Goal: Find specific page/section: Find specific page/section

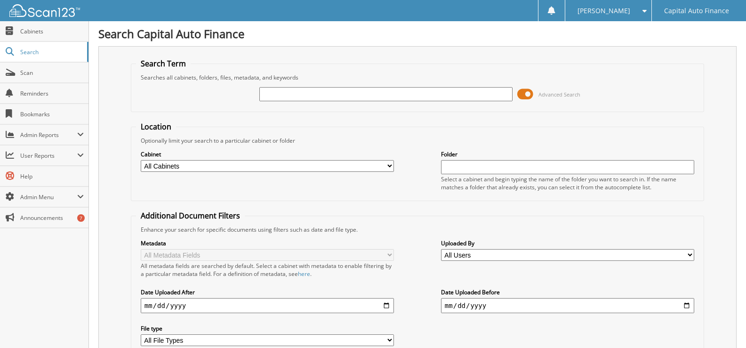
click at [275, 96] on input "text" at bounding box center [385, 94] width 253 height 14
type input "18400101"
click at [529, 89] on span at bounding box center [525, 94] width 16 height 14
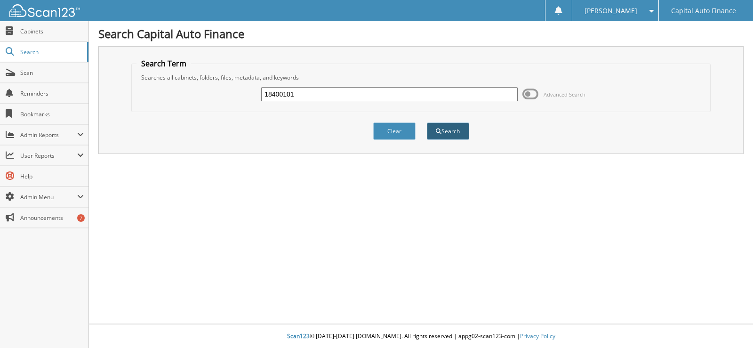
click at [443, 127] on button "Search" at bounding box center [448, 130] width 42 height 17
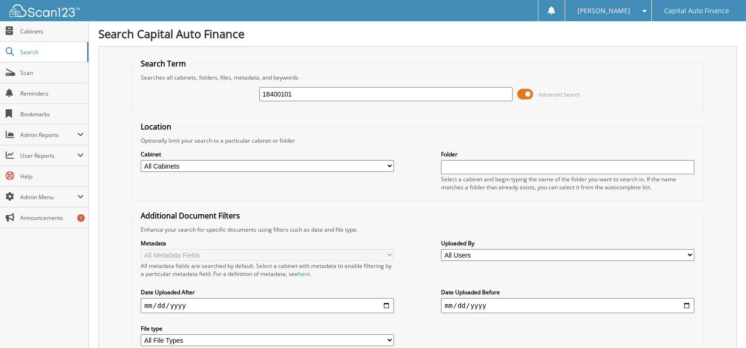
scroll to position [178, 0]
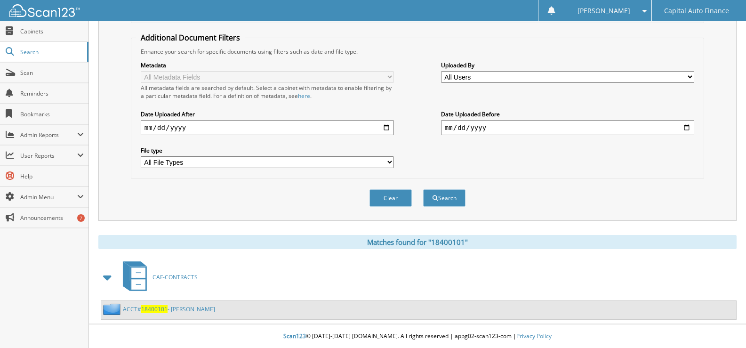
click at [189, 309] on link "ACCT# 18400101 - [PERSON_NAME]" at bounding box center [169, 309] width 92 height 8
